Goal: Navigation & Orientation: Find specific page/section

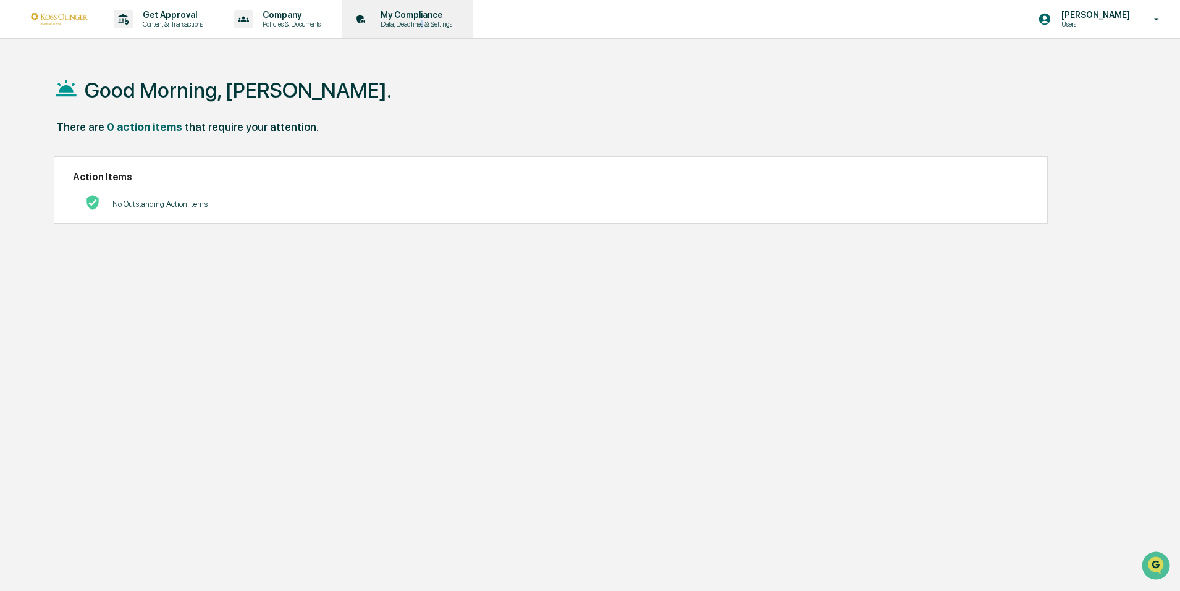
click at [431, 23] on p "Data, Deadlines & Settings" at bounding box center [415, 24] width 88 height 9
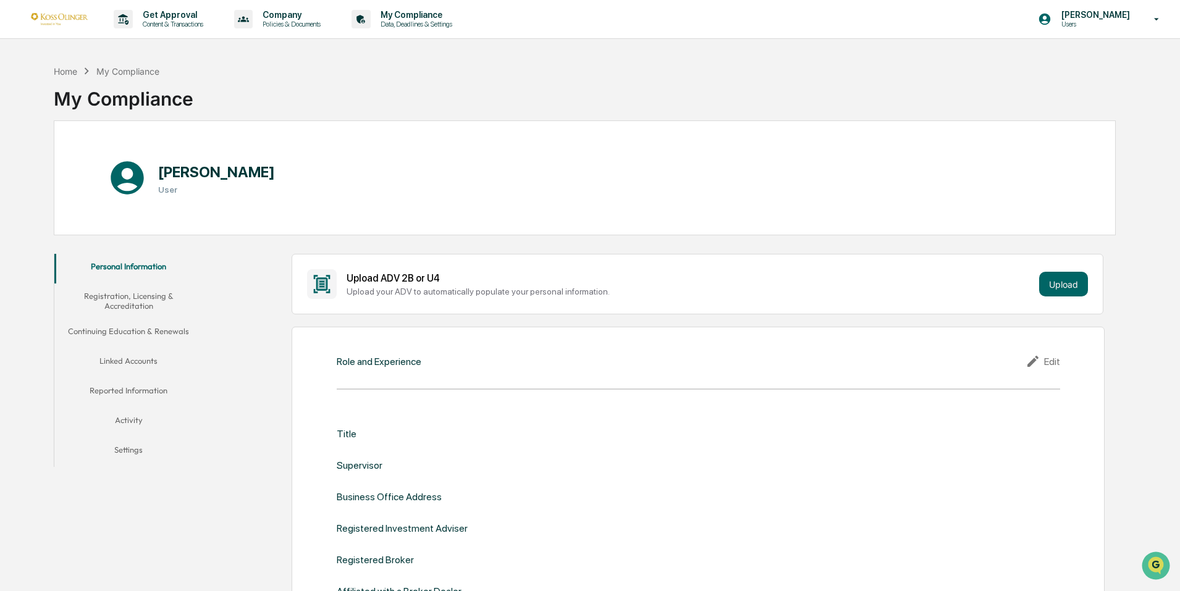
click at [355, 71] on div "Home My Compliance My Compliance" at bounding box center [585, 90] width 1062 height 62
click at [174, 20] on p "Content & Transactions" at bounding box center [171, 24] width 77 height 9
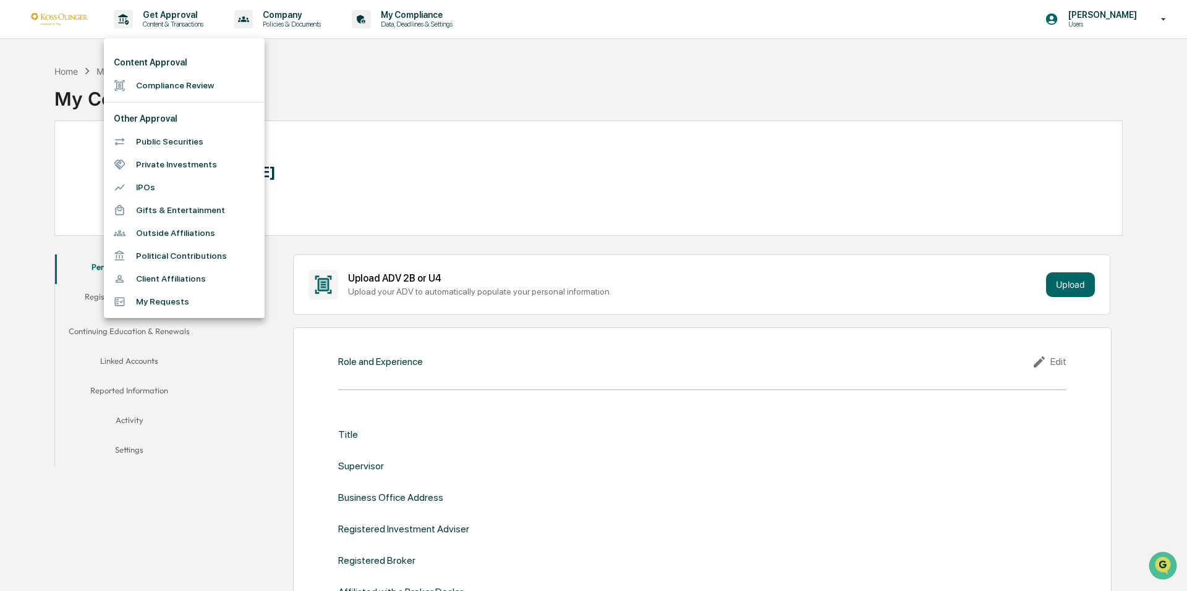
click at [277, 19] on div at bounding box center [593, 295] width 1187 height 591
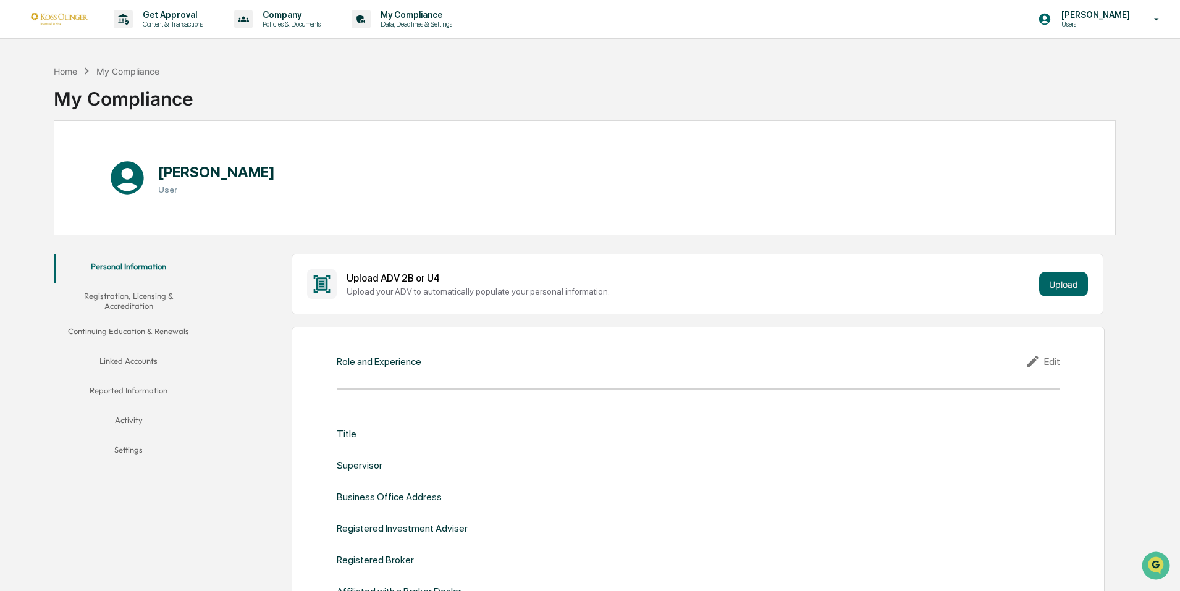
click at [130, 426] on button "Activity" at bounding box center [128, 423] width 148 height 30
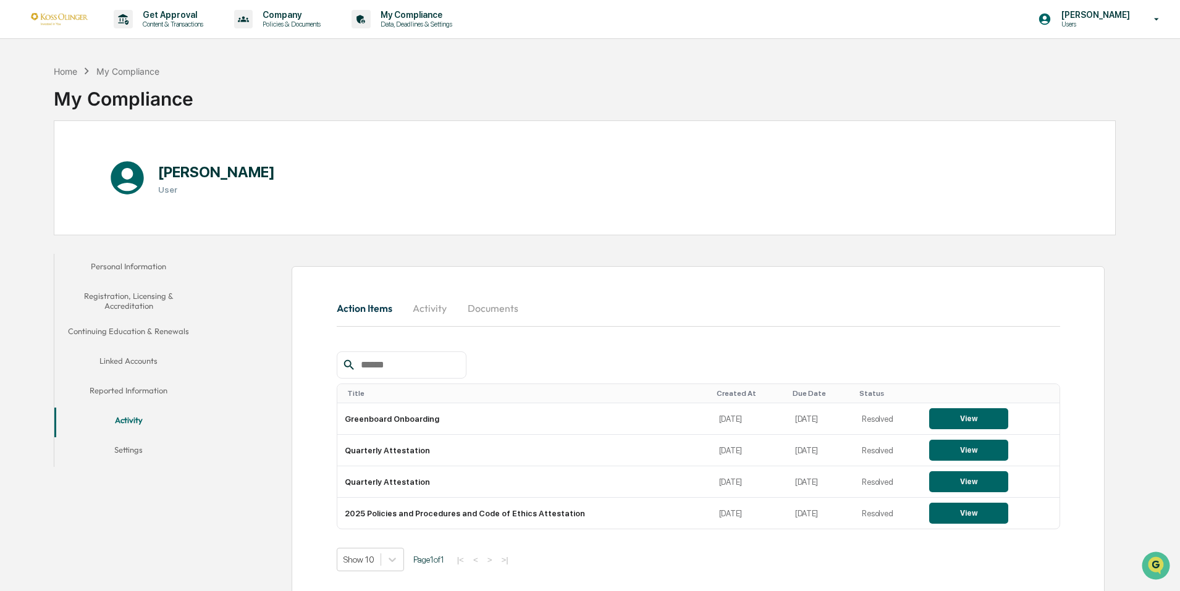
scroll to position [59, 0]
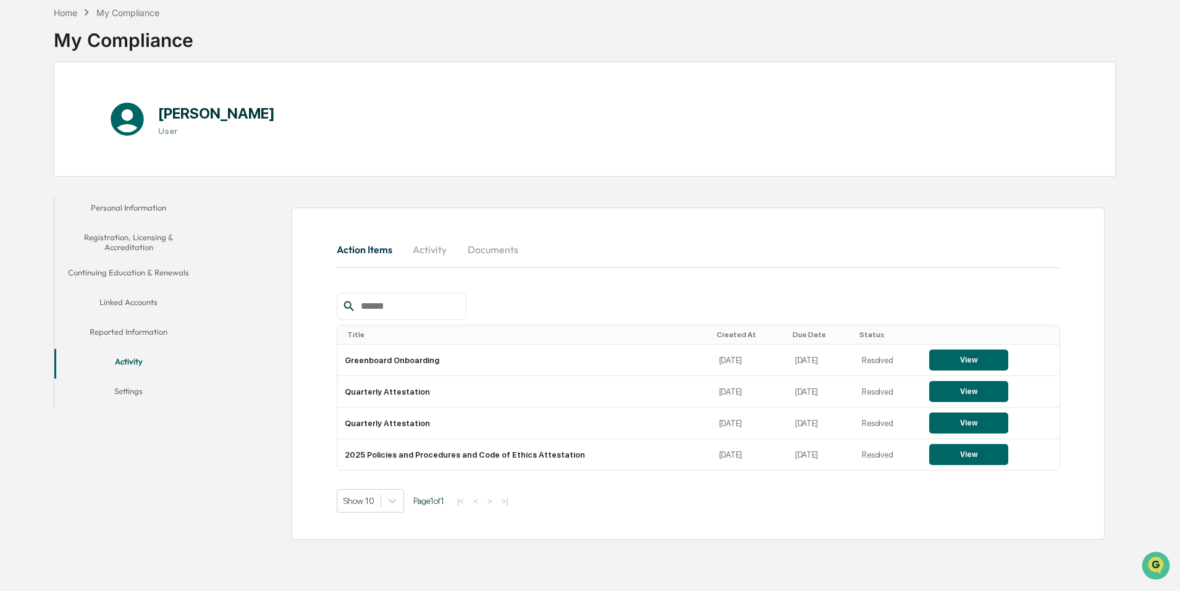
click at [424, 248] on button "Activity" at bounding box center [430, 250] width 56 height 30
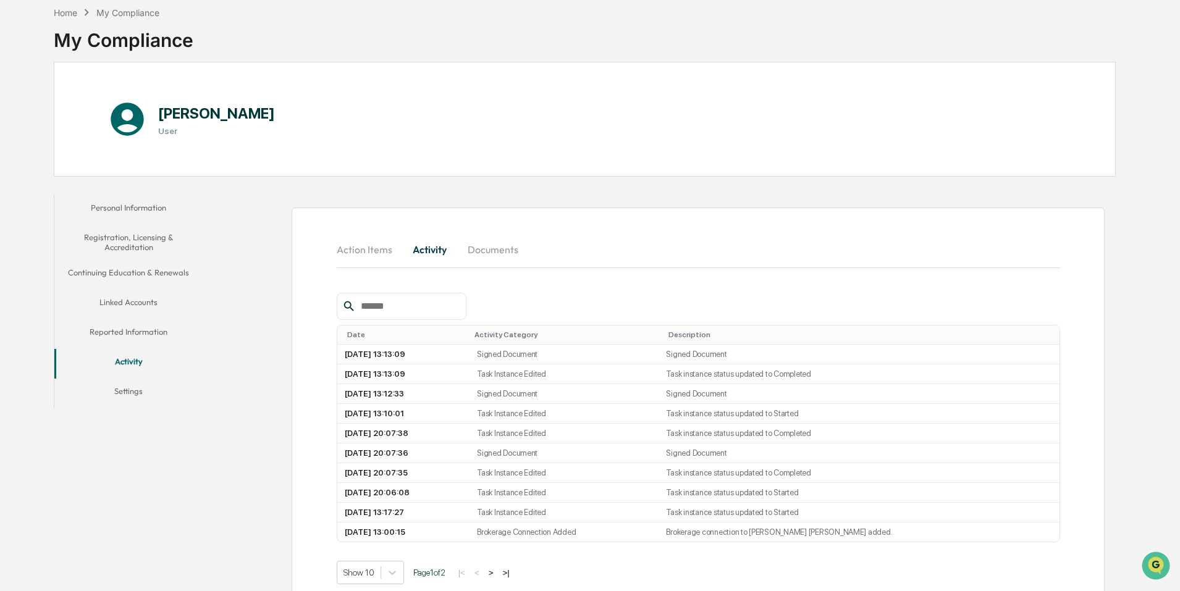
click at [469, 239] on button "Documents" at bounding box center [493, 250] width 70 height 30
